Goal: Check status

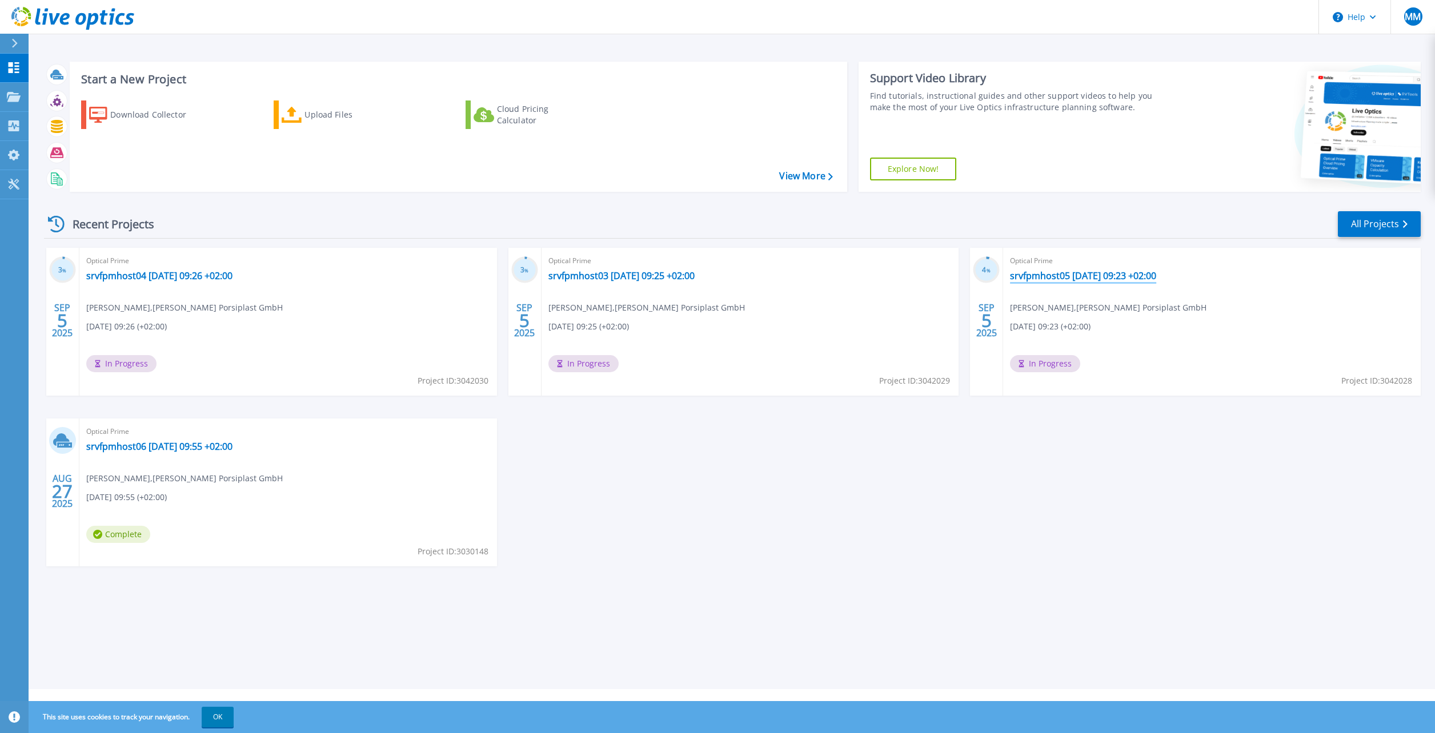
click at [1035, 276] on link "srvfpmhost05 [DATE] 09:23 +02:00" at bounding box center [1083, 275] width 146 height 11
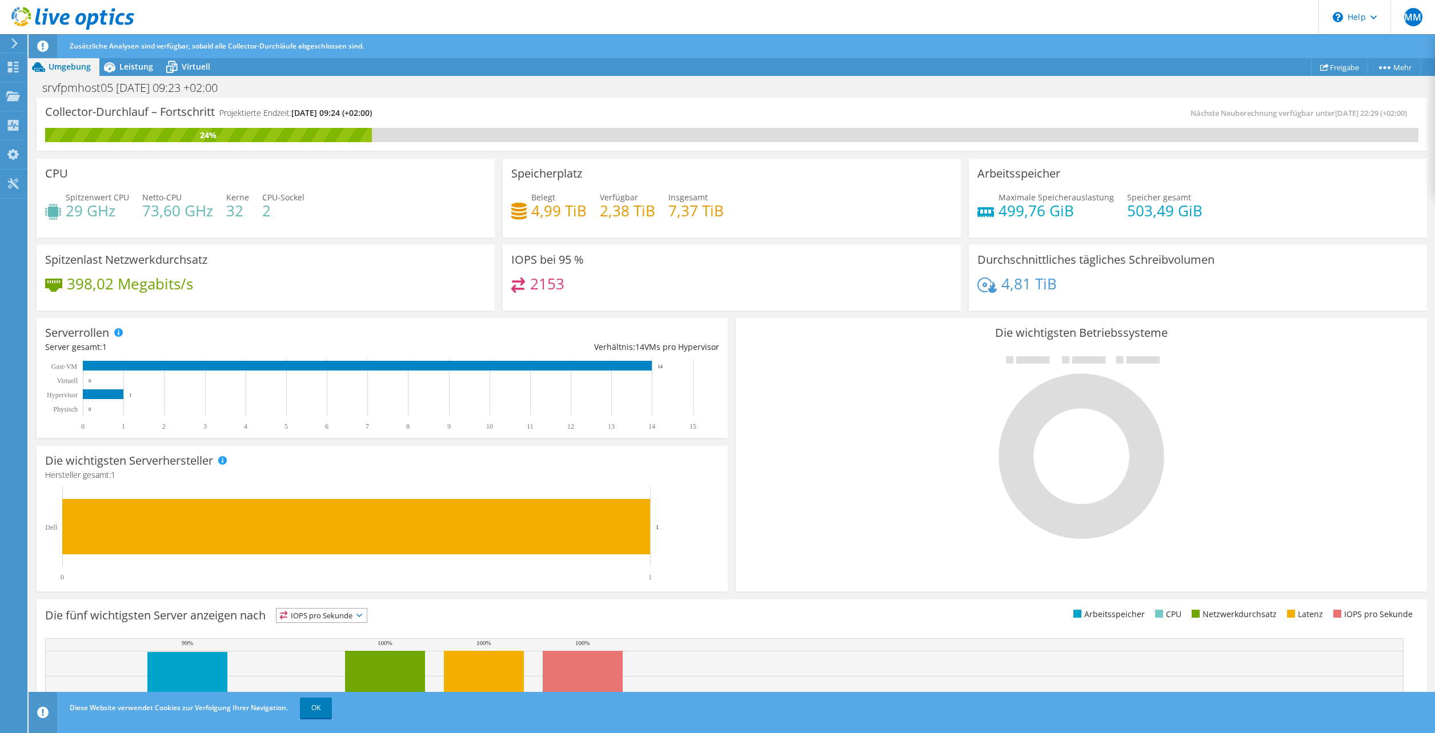
scroll to position [96, 0]
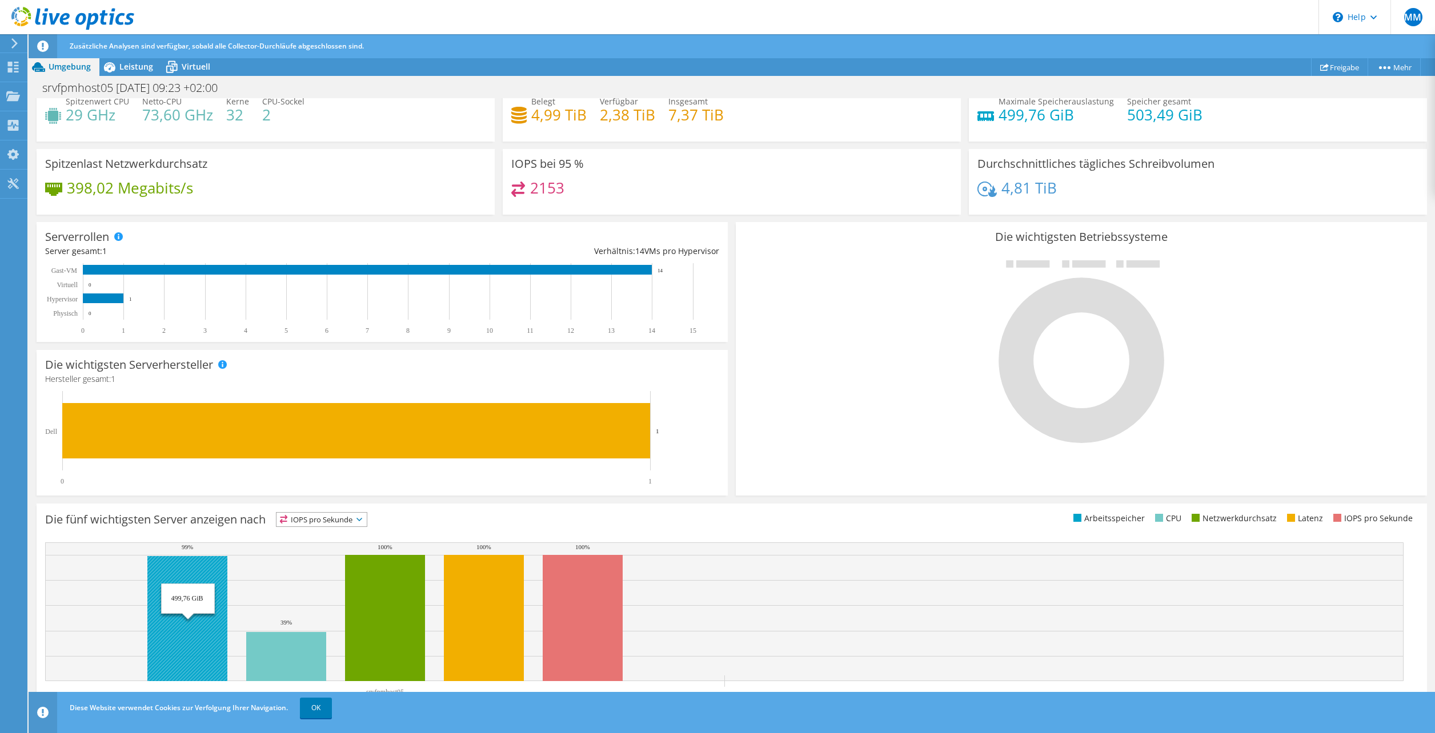
click at [183, 605] on rect at bounding box center [187, 618] width 80 height 125
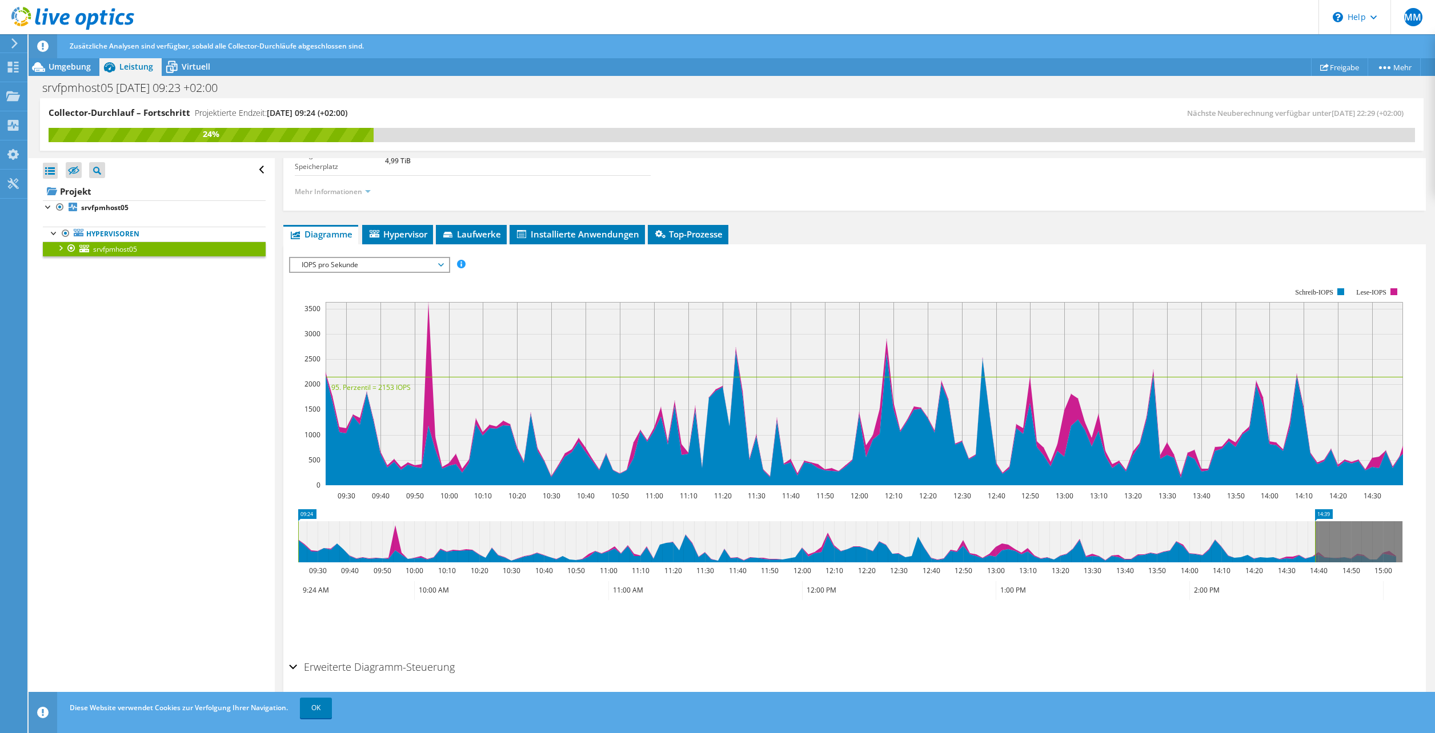
scroll to position [137, 0]
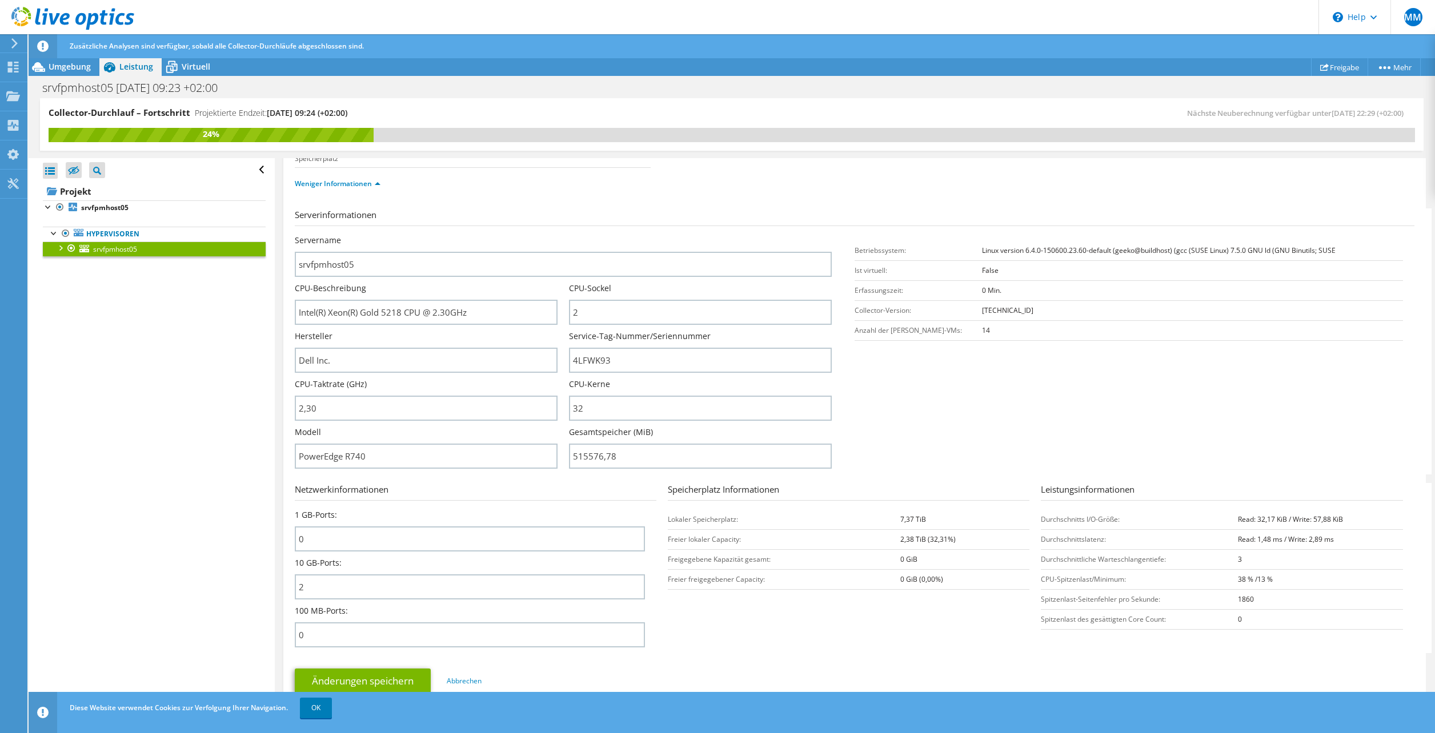
click at [35, 15] on icon at bounding box center [72, 18] width 123 height 23
